Goal: Task Accomplishment & Management: Complete application form

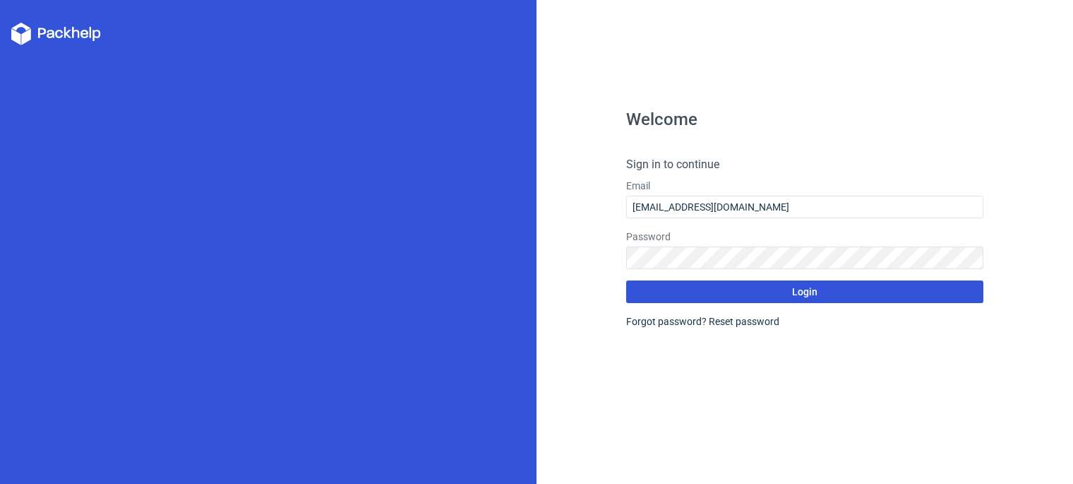
click at [784, 297] on button "Login" at bounding box center [805, 291] width 358 height 23
click at [797, 289] on span "Login" at bounding box center [804, 292] width 25 height 10
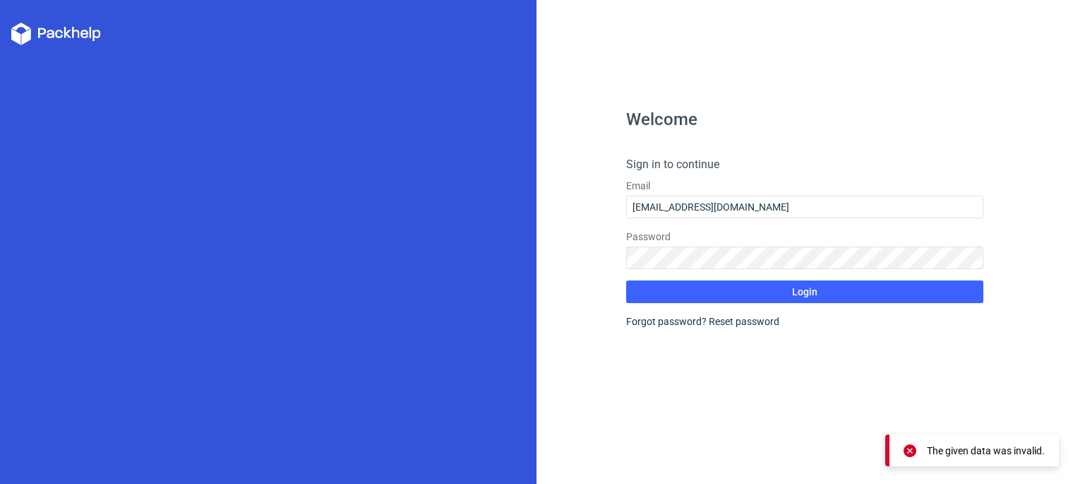
drag, startPoint x: 945, startPoint y: 450, endPoint x: 922, endPoint y: 429, distance: 30.5
click at [945, 449] on div "The given data was invalid." at bounding box center [986, 450] width 118 height 14
click at [768, 318] on link "Reset password" at bounding box center [744, 321] width 71 height 11
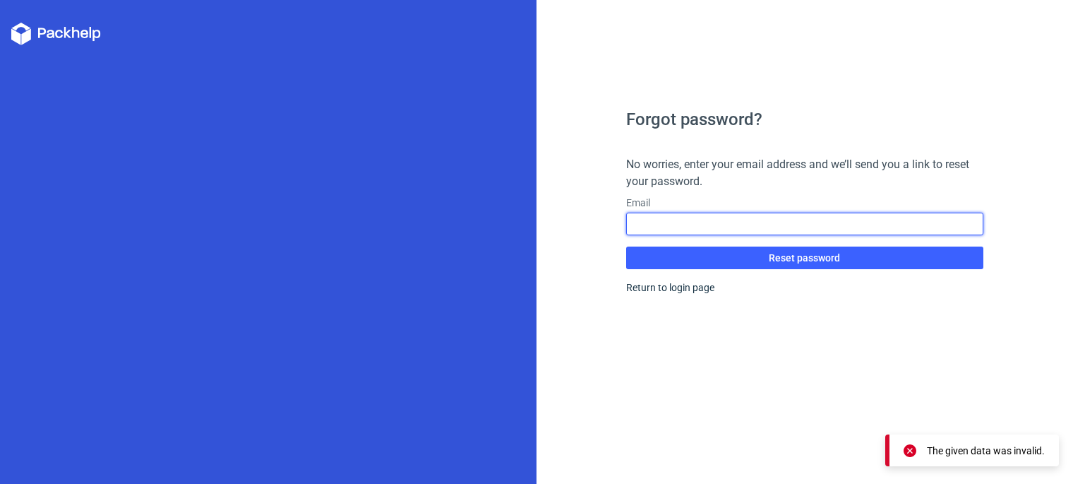
click at [679, 230] on input "text" at bounding box center [805, 224] width 358 height 23
type input "[EMAIL_ADDRESS][DOMAIN_NAME]"
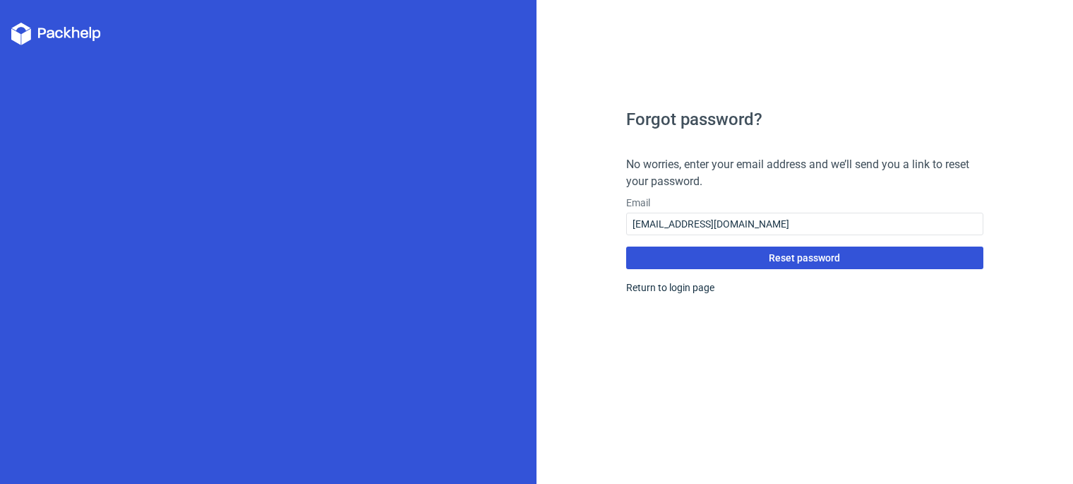
click at [705, 256] on button "Reset password" at bounding box center [805, 257] width 358 height 23
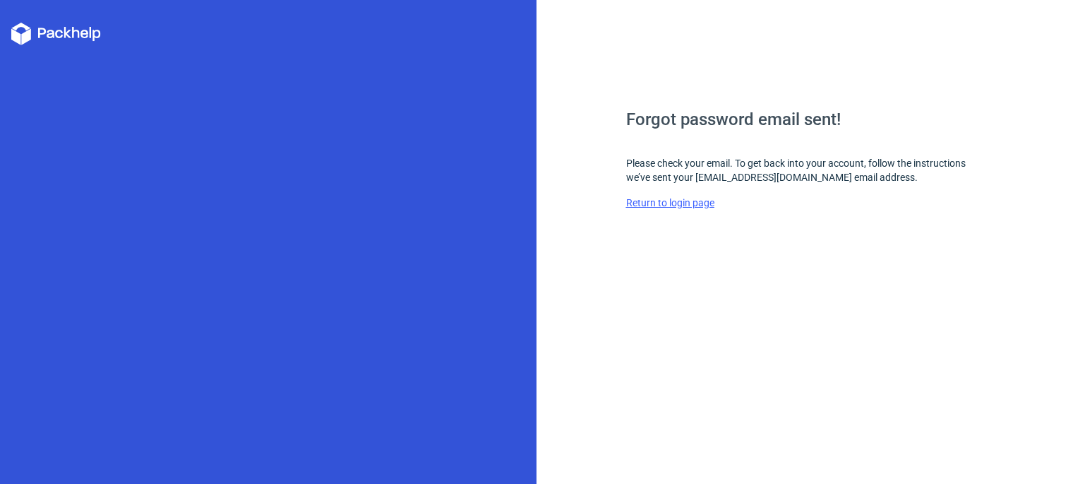
click at [682, 199] on link "Return to login page" at bounding box center [670, 202] width 88 height 11
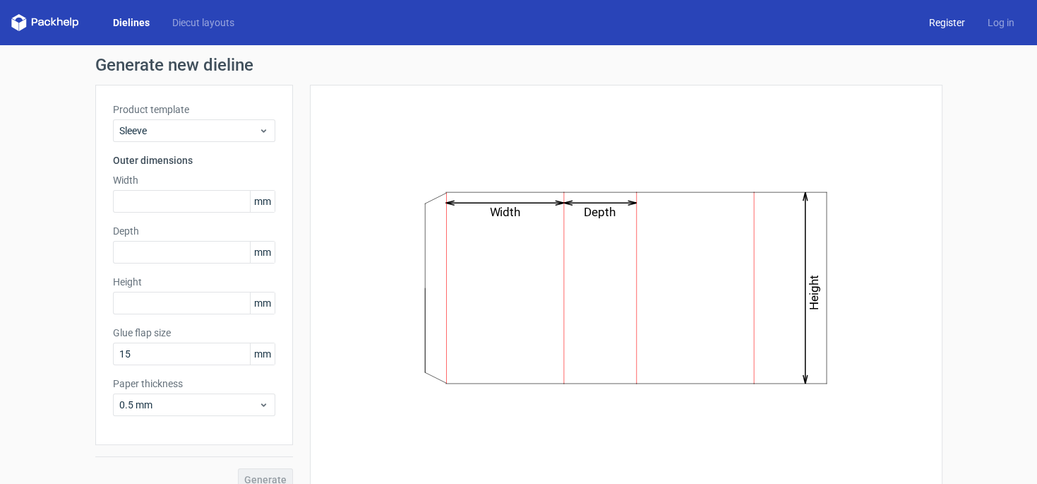
click at [933, 28] on link "Register" at bounding box center [947, 23] width 59 height 14
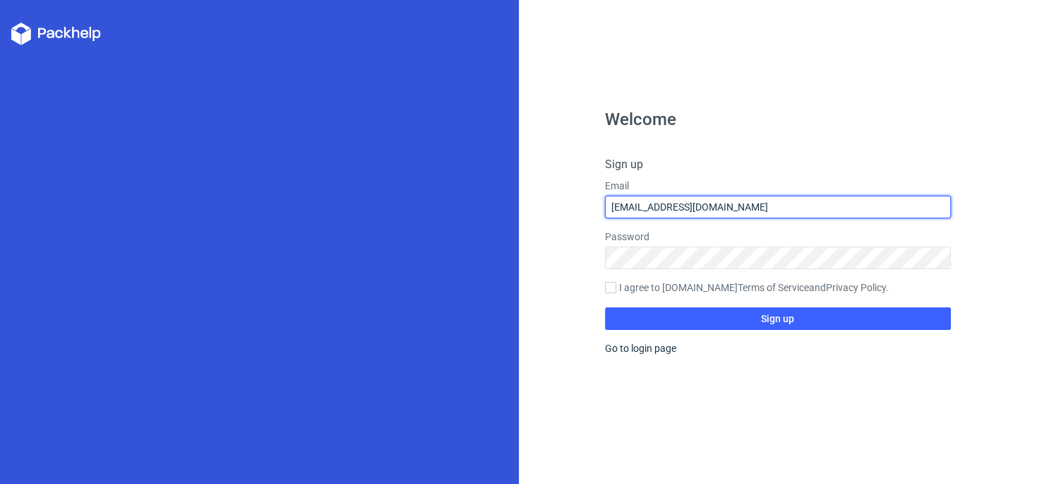
drag, startPoint x: 746, startPoint y: 210, endPoint x: 495, endPoint y: 197, distance: 251.0
click at [605, 197] on input "[EMAIL_ADDRESS][DOMAIN_NAME]" at bounding box center [778, 207] width 346 height 23
type input "[PERSON_NAME][EMAIL_ADDRESS][DOMAIN_NAME]"
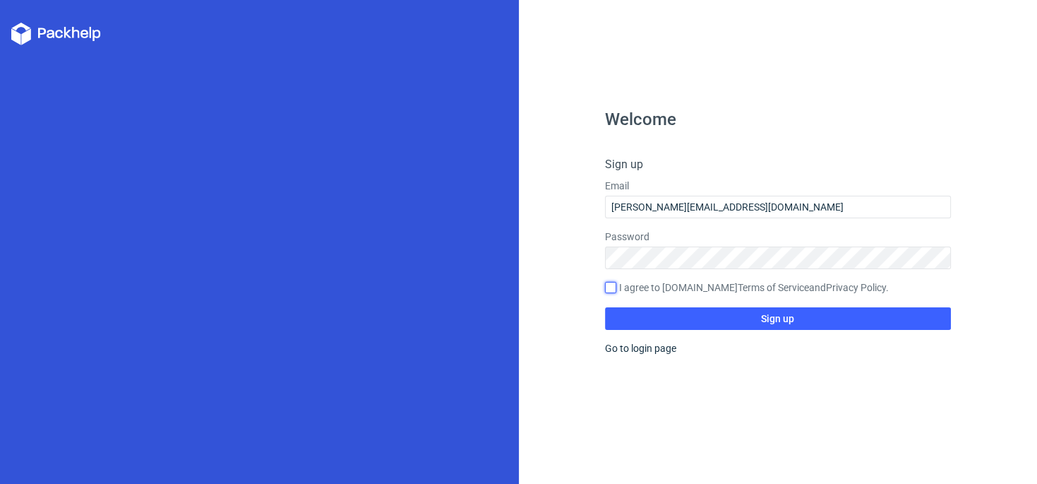
click at [606, 284] on input "I agree to [DOMAIN_NAME] Terms of Service and Privacy Policy ." at bounding box center [610, 287] width 11 height 11
checkbox input "true"
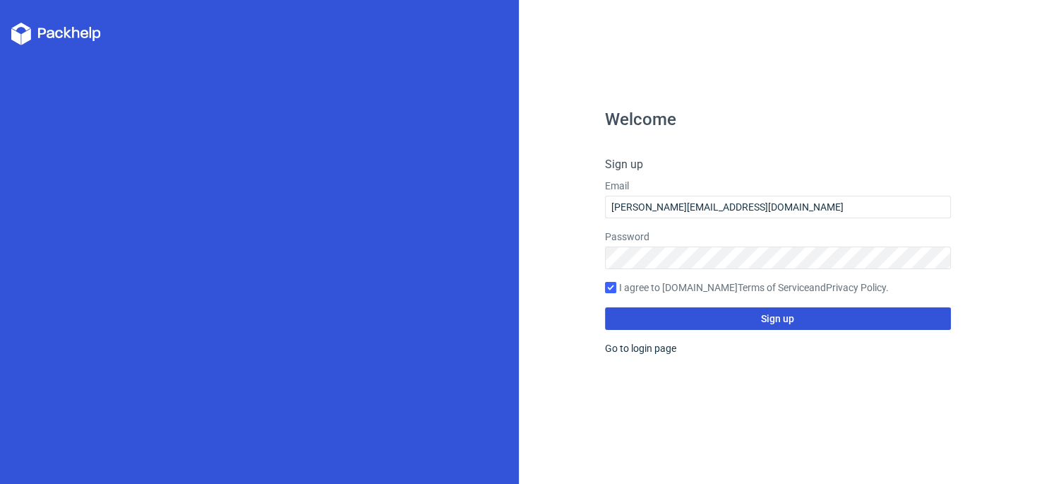
click at [664, 320] on button "Sign up" at bounding box center [778, 318] width 346 height 23
